Goal: Task Accomplishment & Management: Complete application form

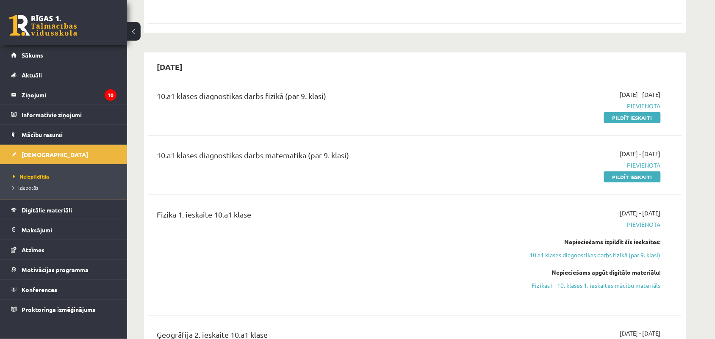
scroll to position [240, 0]
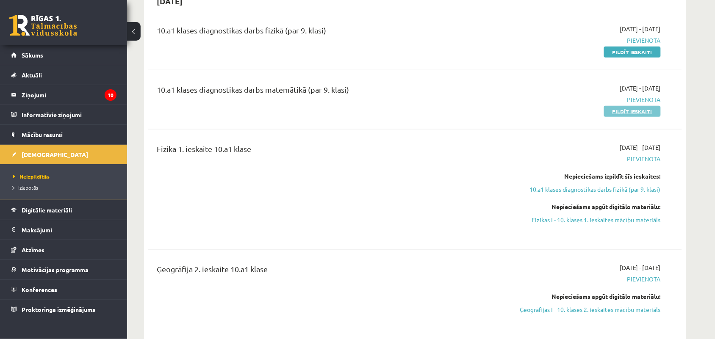
click at [633, 111] on link "Pildīt ieskaiti" at bounding box center [632, 111] width 57 height 11
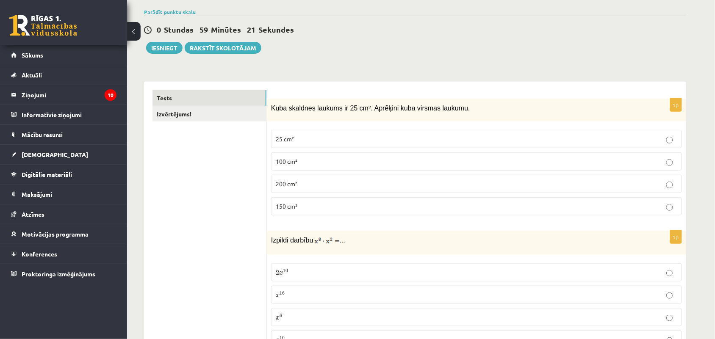
scroll to position [108, 0]
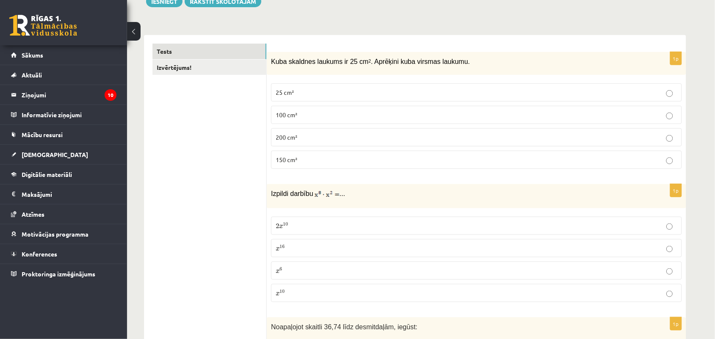
click at [313, 113] on p "100 cm²" at bounding box center [476, 114] width 401 height 9
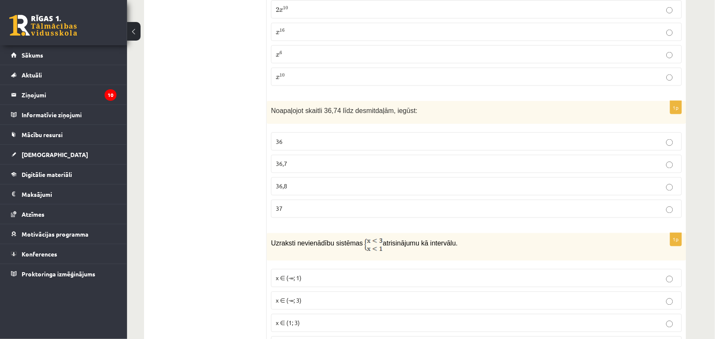
scroll to position [271, 0]
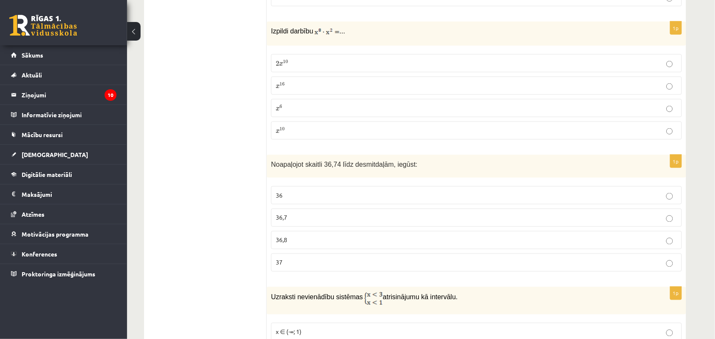
click at [542, 67] on p "2 x 10 2 x 10" at bounding box center [476, 63] width 401 height 9
click at [379, 221] on p "36,7" at bounding box center [476, 217] width 401 height 9
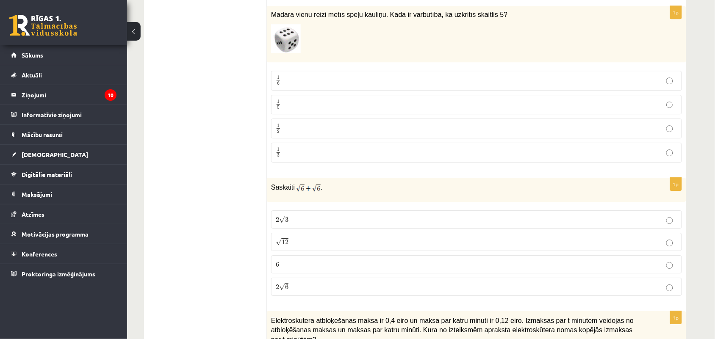
scroll to position [665, 0]
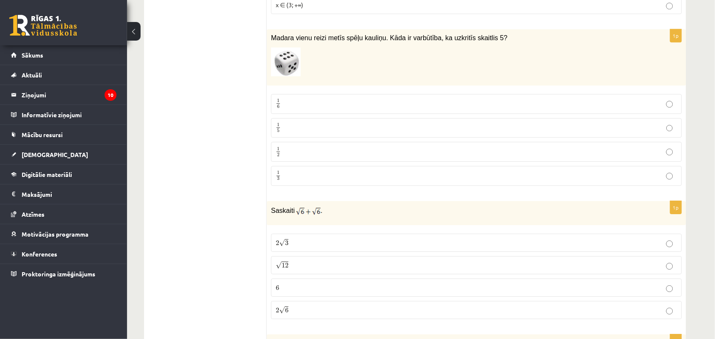
click at [660, 105] on p "1 6 1 6" at bounding box center [476, 104] width 401 height 11
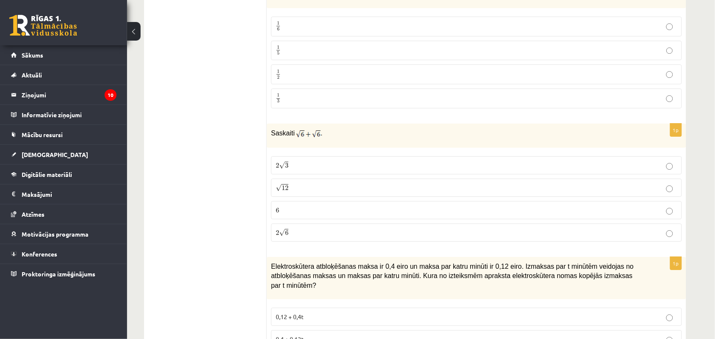
scroll to position [759, 0]
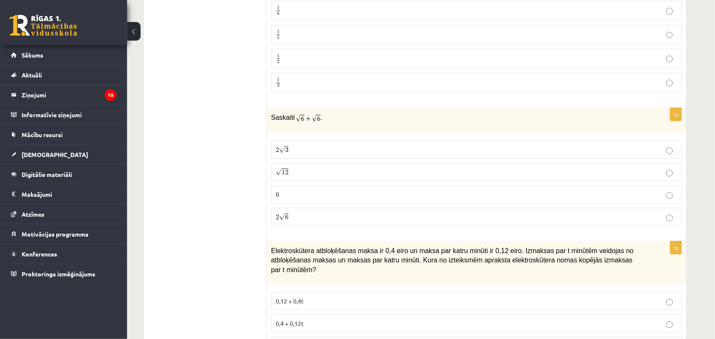
click at [464, 180] on label "√ 12 12" at bounding box center [476, 172] width 411 height 18
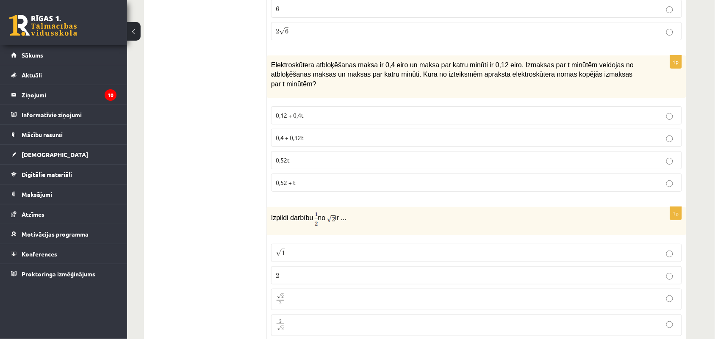
scroll to position [960, 0]
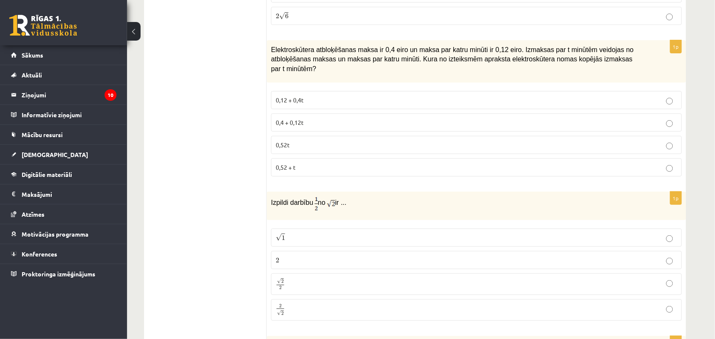
click at [584, 118] on p "0,4 + 0,12t" at bounding box center [476, 122] width 401 height 9
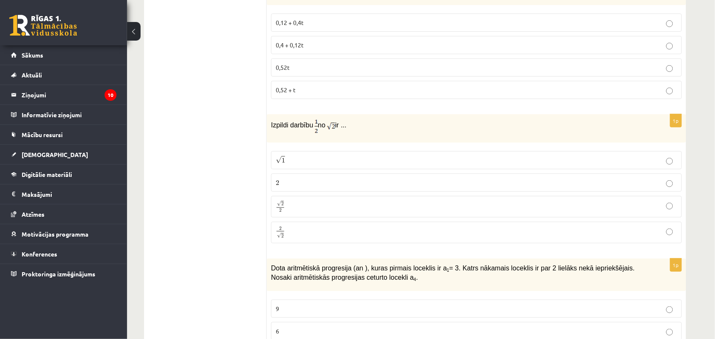
scroll to position [1045, 0]
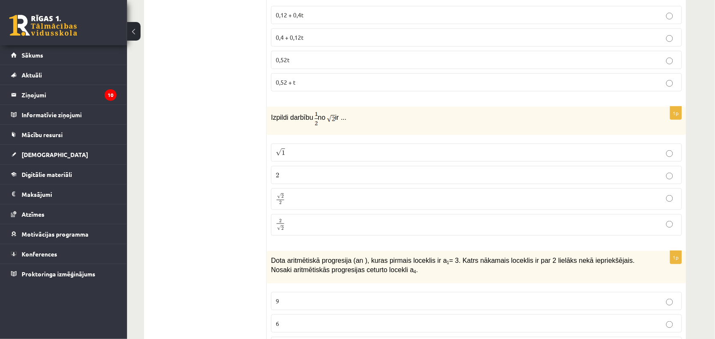
click at [659, 148] on p "√ 1 1" at bounding box center [476, 152] width 401 height 9
click at [646, 174] on p "2 2" at bounding box center [476, 175] width 401 height 9
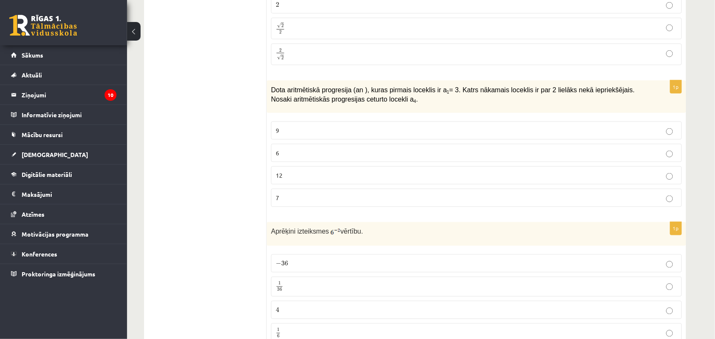
scroll to position [1246, 0]
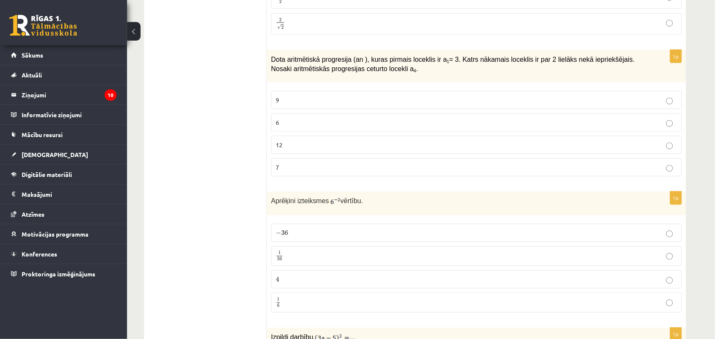
click at [660, 97] on p "9" at bounding box center [476, 100] width 401 height 9
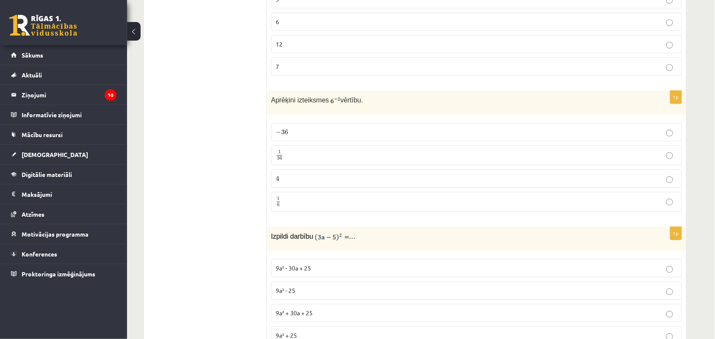
scroll to position [1370, 0]
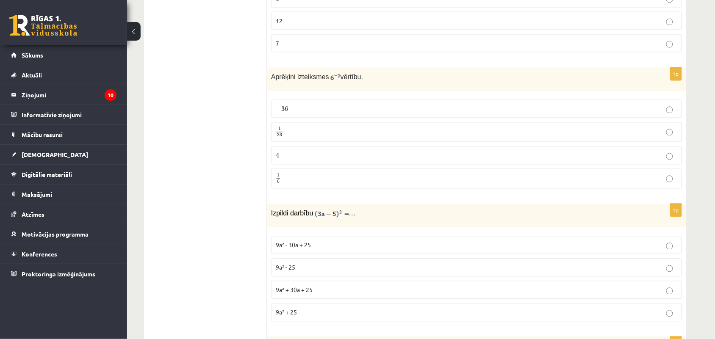
click at [616, 155] on p "4 4" at bounding box center [476, 155] width 401 height 9
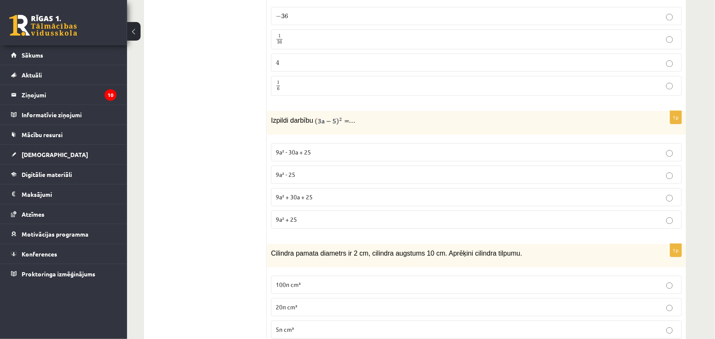
scroll to position [1471, 0]
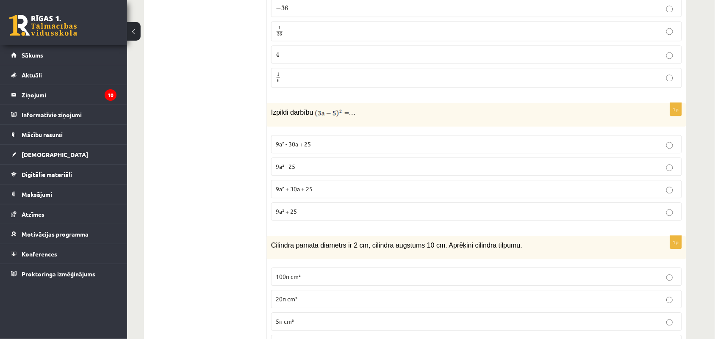
click at [645, 162] on p "9a² - 25" at bounding box center [476, 166] width 401 height 9
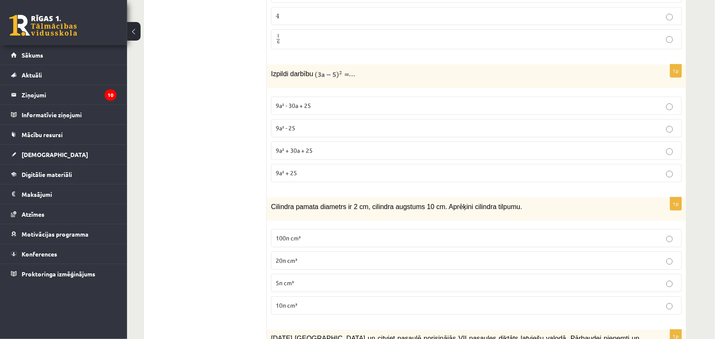
scroll to position [1540, 0]
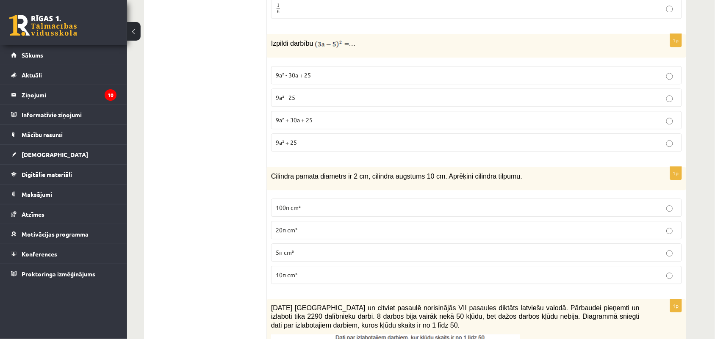
click at [538, 253] on p "5π cm³" at bounding box center [476, 252] width 401 height 9
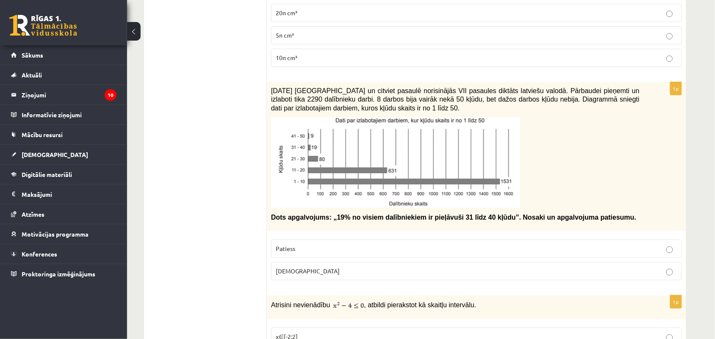
scroll to position [1749, 0]
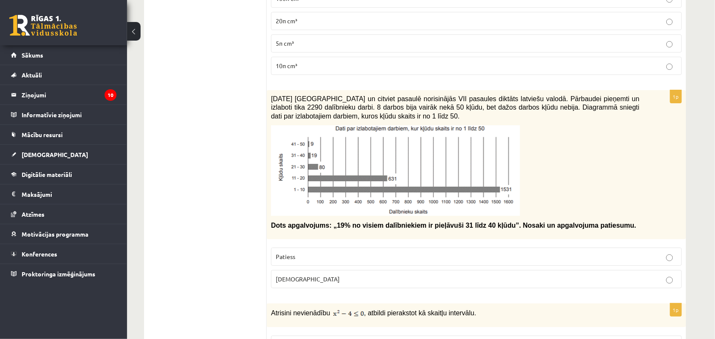
click at [610, 253] on p "Patiess" at bounding box center [476, 256] width 401 height 9
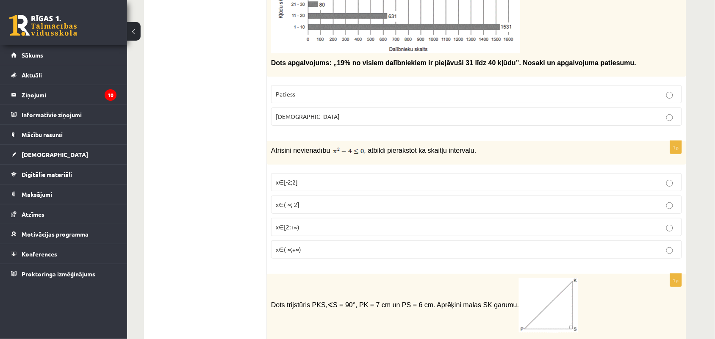
scroll to position [1951, 0]
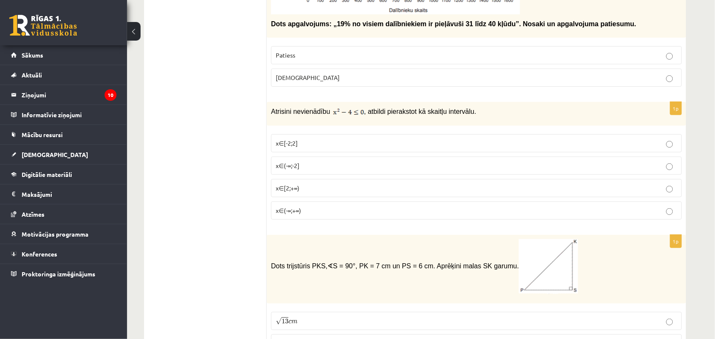
click at [654, 186] on p "x∈[2;+∞)" at bounding box center [476, 188] width 401 height 9
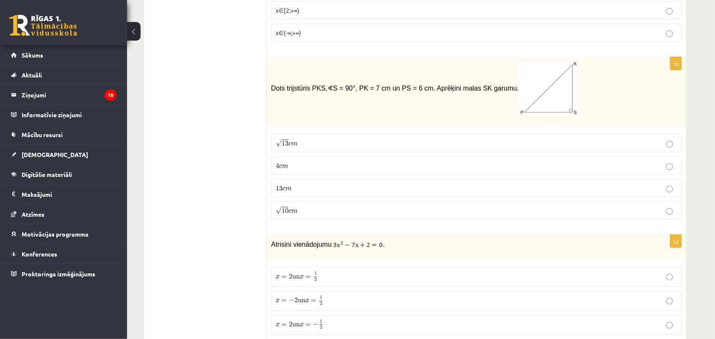
scroll to position [2121, 0]
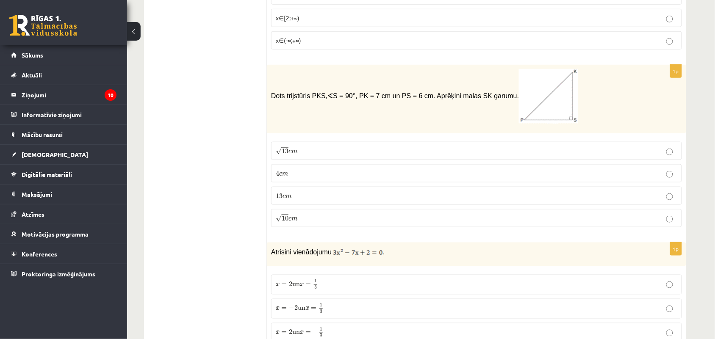
click at [562, 153] on p "√ 13 c m 13 c m" at bounding box center [476, 150] width 401 height 9
click at [563, 212] on label "√ 10 c m 10 c m" at bounding box center [476, 218] width 411 height 18
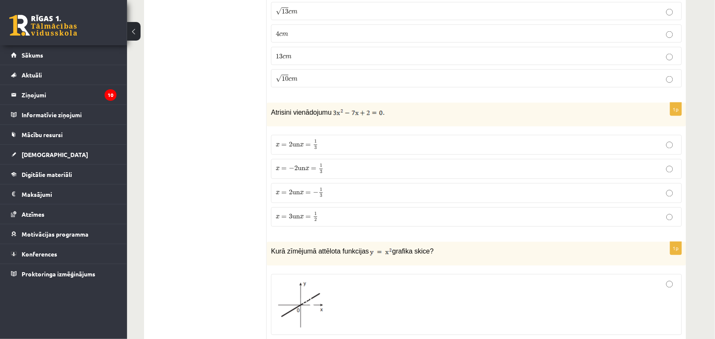
scroll to position [2268, 0]
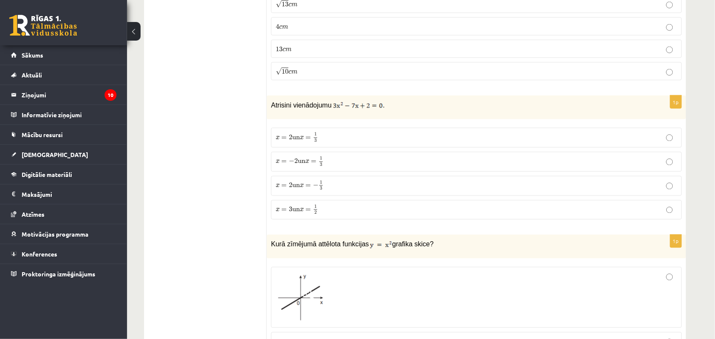
click at [642, 163] on p "x = − 2 un x = 1 3 x = − 2 un x = 1 3" at bounding box center [476, 162] width 401 height 11
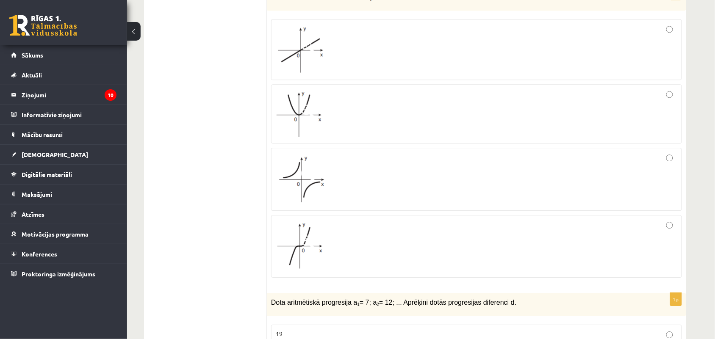
scroll to position [2485, 0]
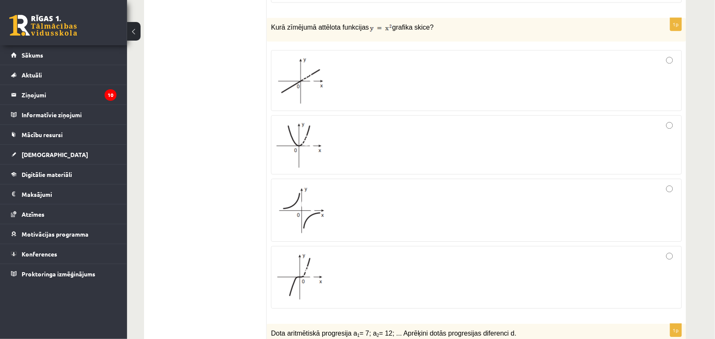
click at [637, 102] on div at bounding box center [476, 81] width 401 height 52
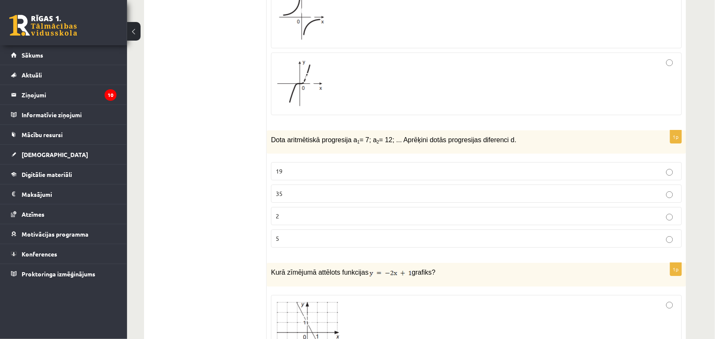
scroll to position [2725, 0]
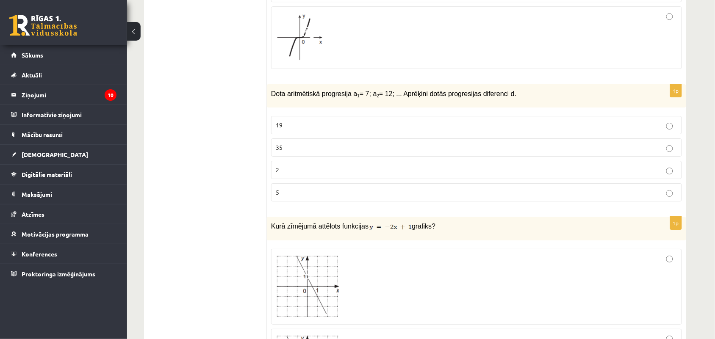
click at [674, 200] on label "5" at bounding box center [476, 192] width 411 height 18
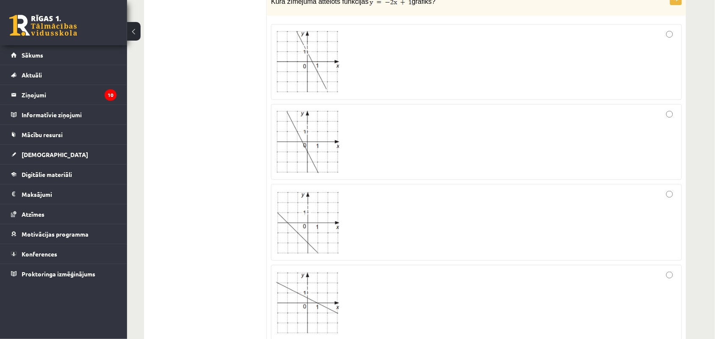
scroll to position [3019, 0]
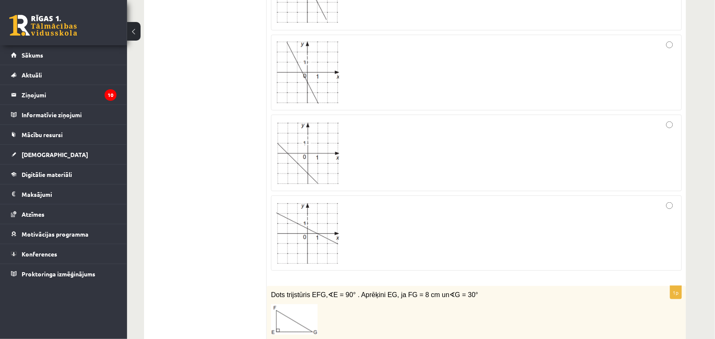
click at [527, 232] on div at bounding box center [476, 233] width 401 height 66
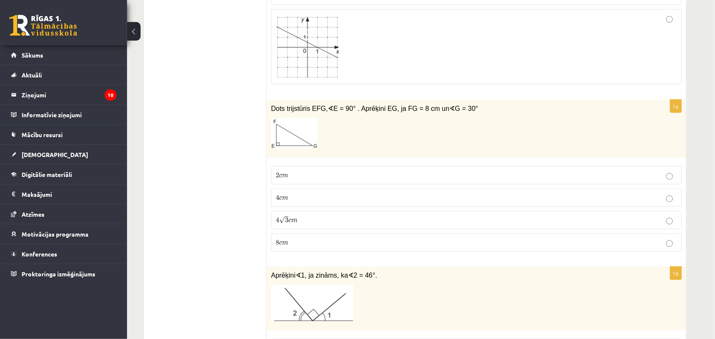
scroll to position [3244, 0]
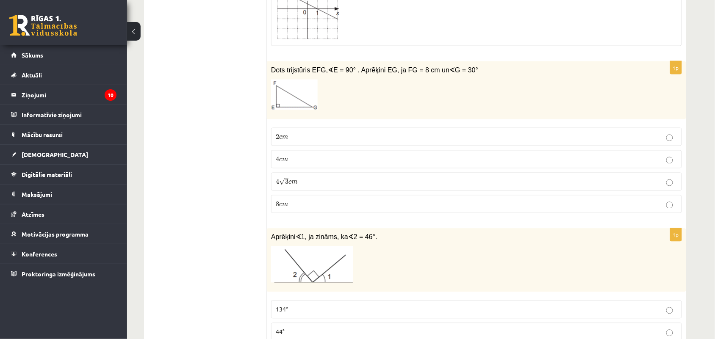
click at [669, 191] on label "4 √ 3 c m 4 3 c m" at bounding box center [476, 182] width 411 height 18
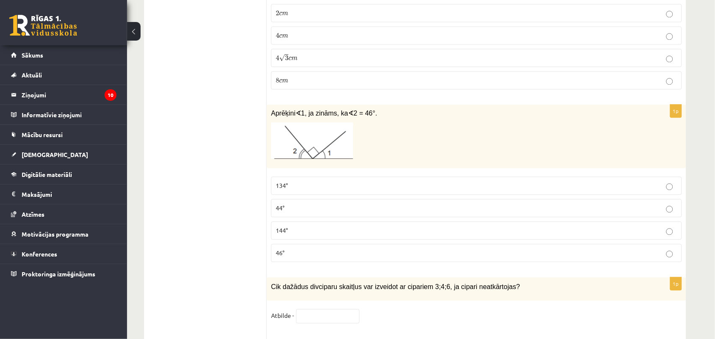
scroll to position [3375, 0]
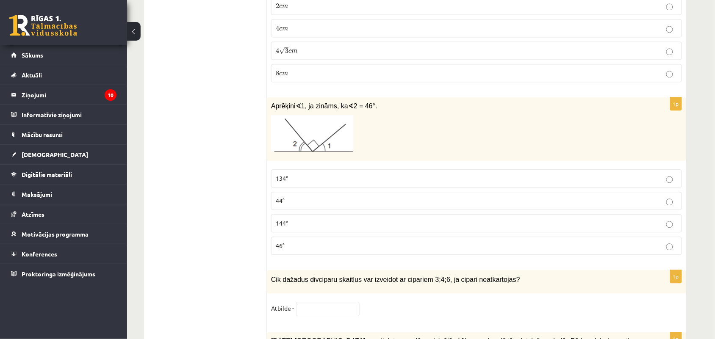
click at [656, 205] on p "44°" at bounding box center [476, 200] width 401 height 9
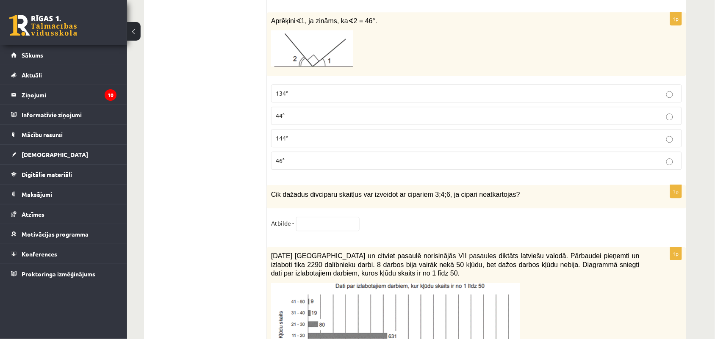
scroll to position [3530, 0]
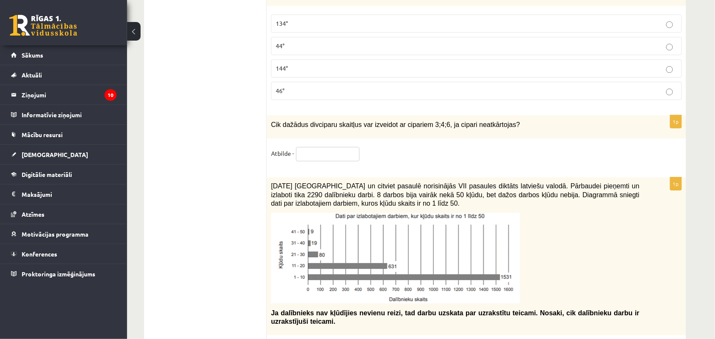
click at [324, 161] on input "text" at bounding box center [328, 154] width 64 height 14
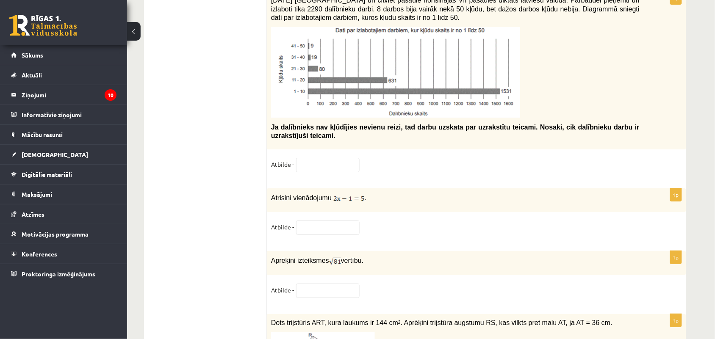
scroll to position [3731, 0]
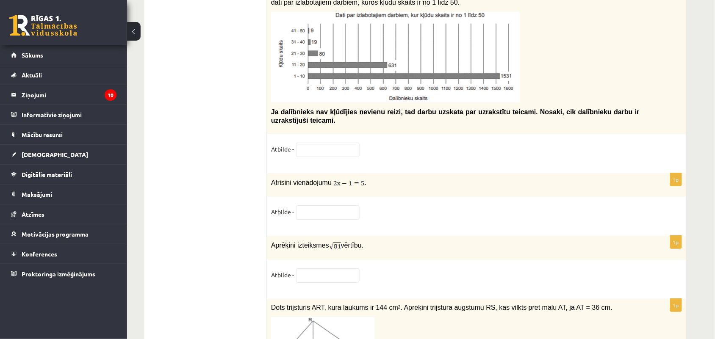
type input "*"
click at [327, 151] on input "text" at bounding box center [328, 150] width 64 height 14
type input "****"
click at [348, 218] on input "text" at bounding box center [328, 212] width 64 height 14
type input "*"
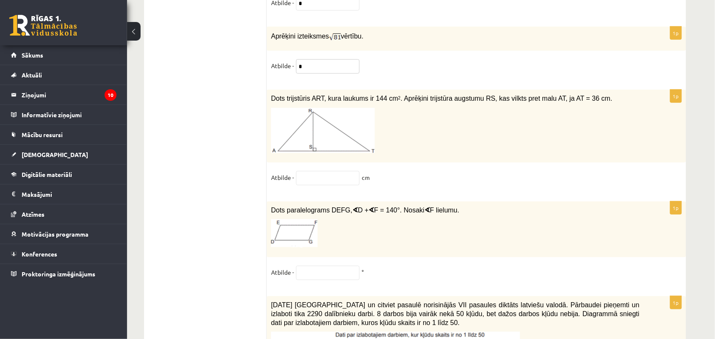
scroll to position [3948, 0]
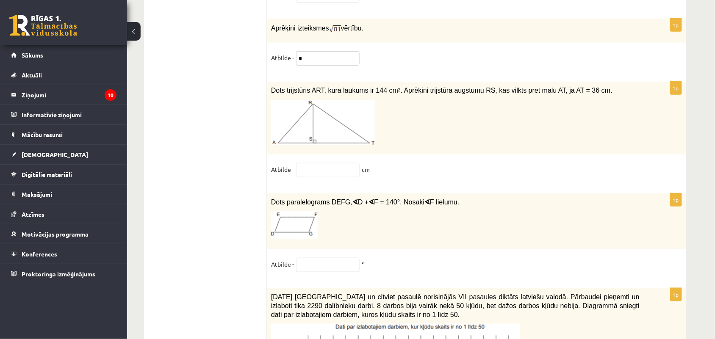
type input "*"
click at [339, 177] on input "text" at bounding box center [328, 170] width 64 height 14
type input "**"
click at [318, 272] on input "text" at bounding box center [328, 265] width 64 height 14
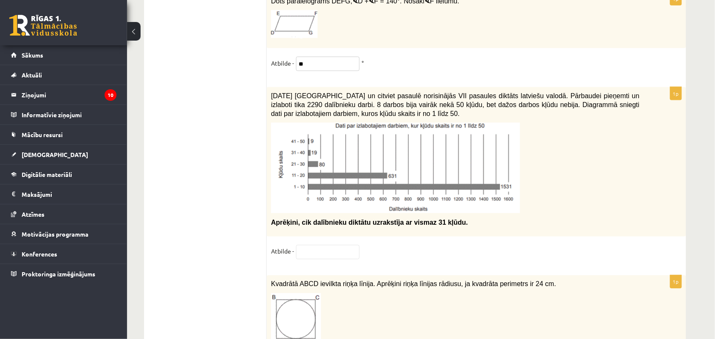
scroll to position [4181, 0]
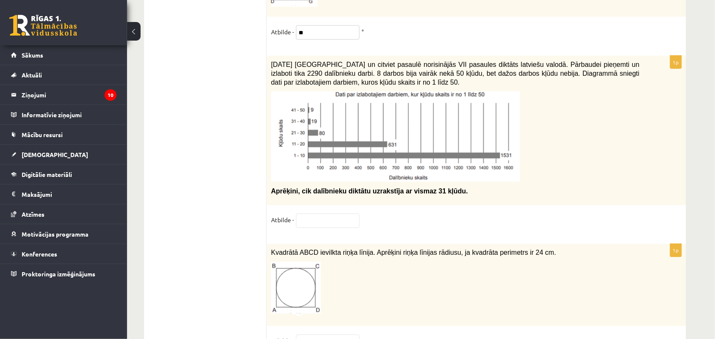
type input "**"
click at [326, 228] on input "text" at bounding box center [328, 221] width 64 height 14
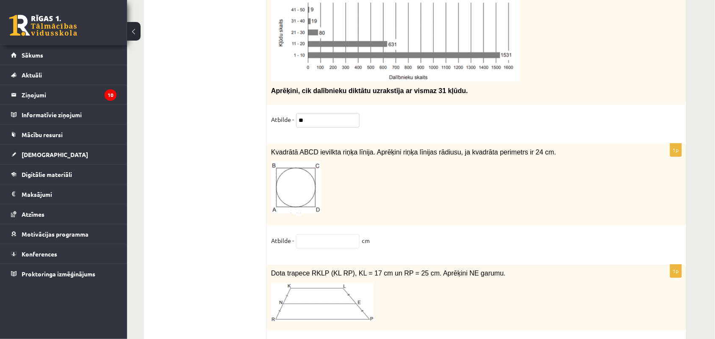
scroll to position [4343, 0]
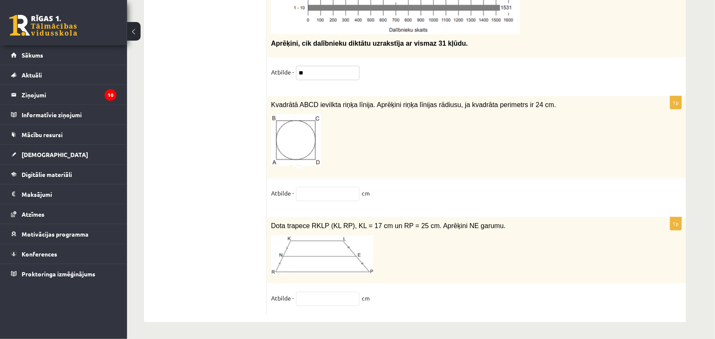
type input "**"
click at [322, 191] on input "text" at bounding box center [328, 194] width 64 height 14
type input "**"
click at [331, 303] on input "text" at bounding box center [328, 299] width 64 height 14
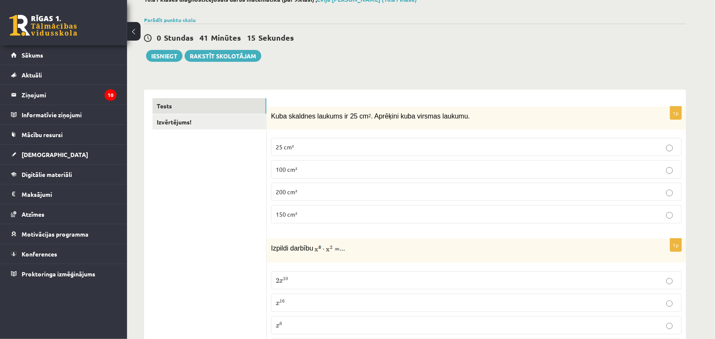
scroll to position [47, 0]
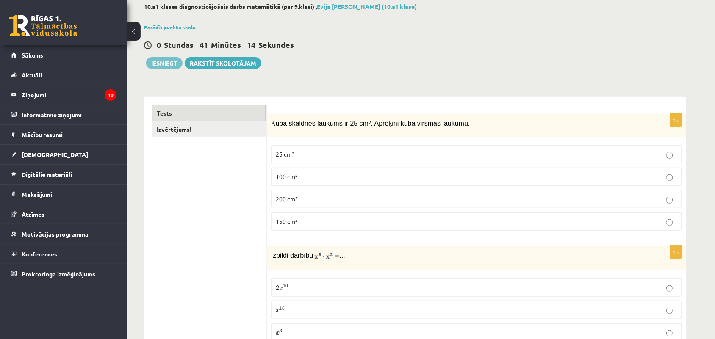
type input "**"
click at [167, 66] on button "Iesniegt" at bounding box center [164, 63] width 36 height 12
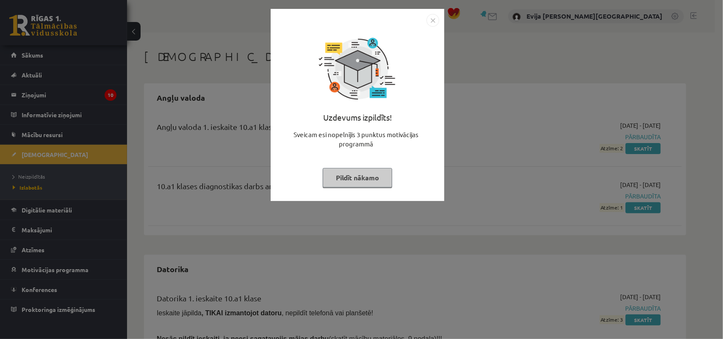
click at [363, 176] on button "Pildīt nākamo" at bounding box center [357, 177] width 69 height 19
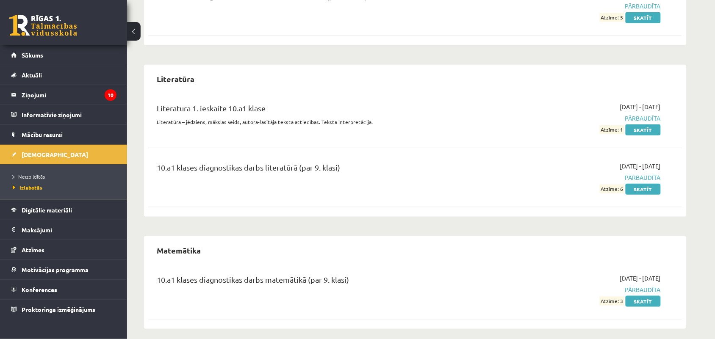
scroll to position [1118, 0]
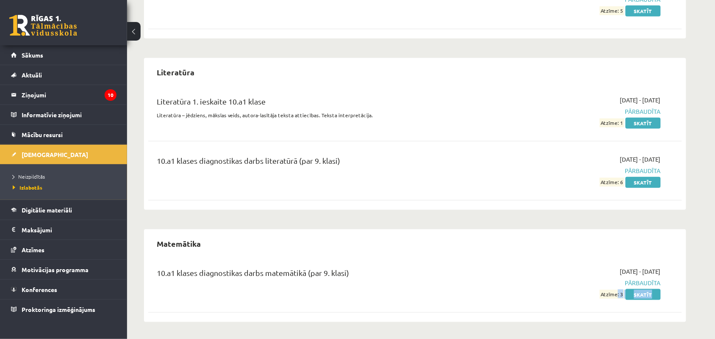
drag, startPoint x: 615, startPoint y: 295, endPoint x: 583, endPoint y: 327, distance: 46.1
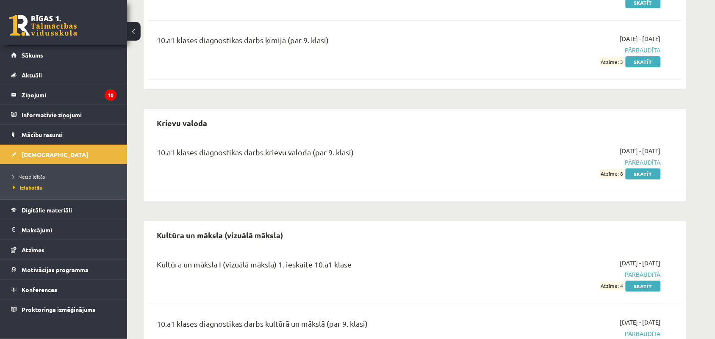
scroll to position [780, 0]
